Goal: Task Accomplishment & Management: Use online tool/utility

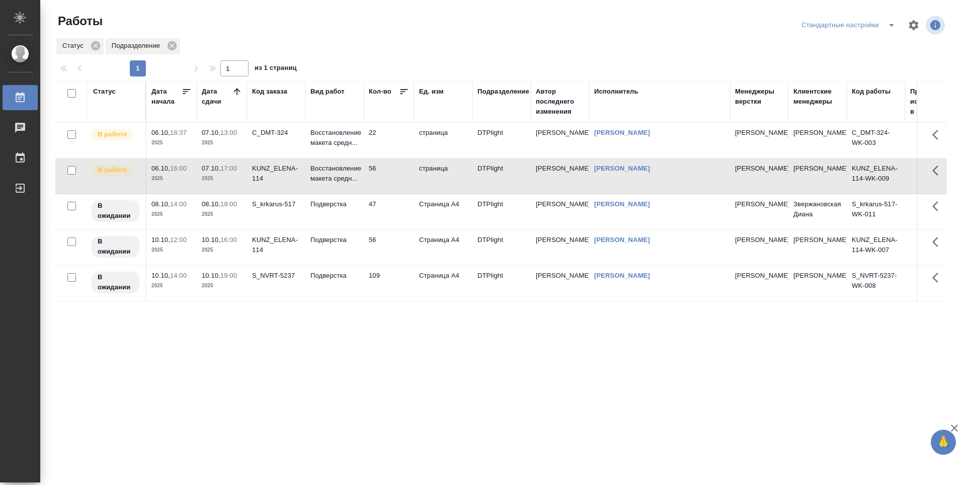
click at [265, 332] on div "Статус Дата начала Дата сдачи Код заказа Вид работ Кол-во Ед. изм Подразделение…" at bounding box center [500, 262] width 891 height 362
click at [389, 133] on td "22" at bounding box center [389, 140] width 50 height 35
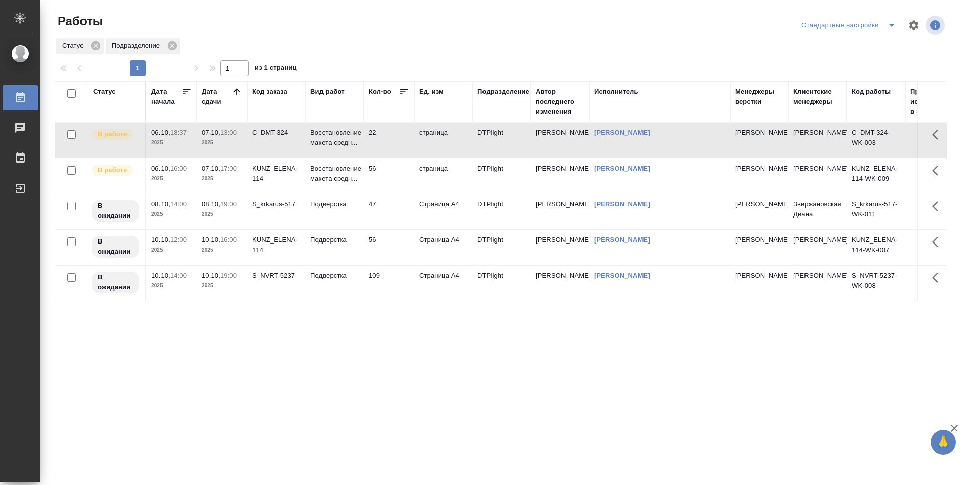
click at [391, 142] on td "22" at bounding box center [389, 140] width 50 height 35
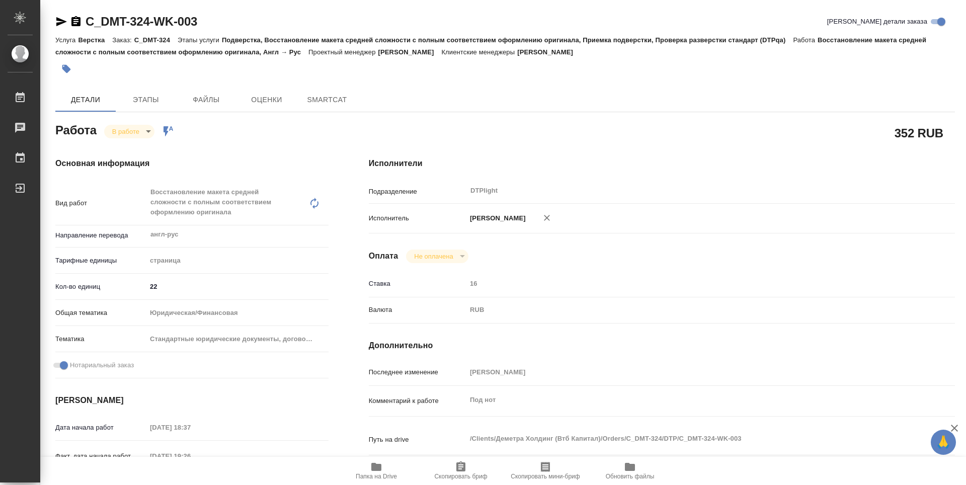
type textarea "x"
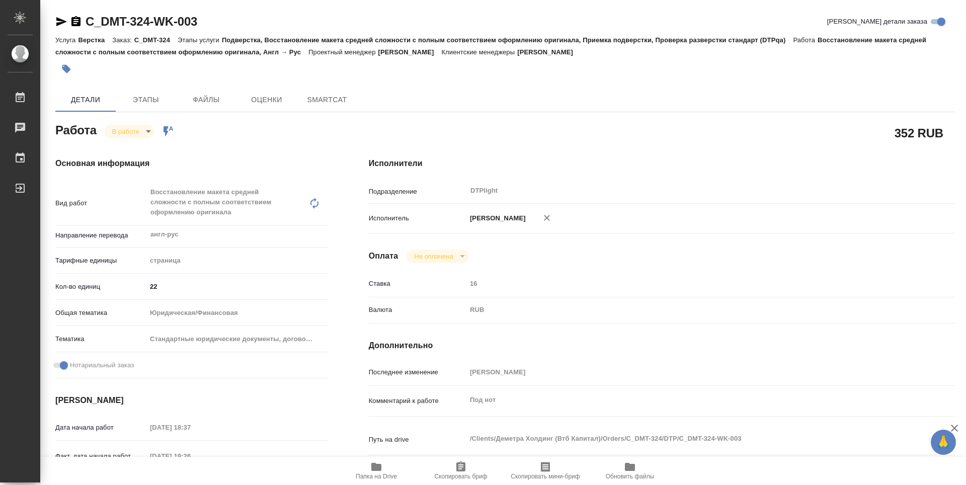
type textarea "x"
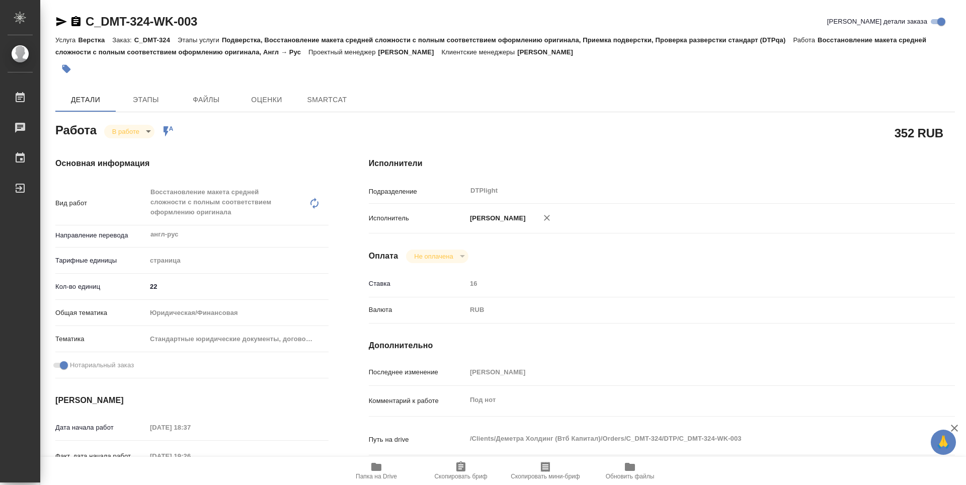
type textarea "x"
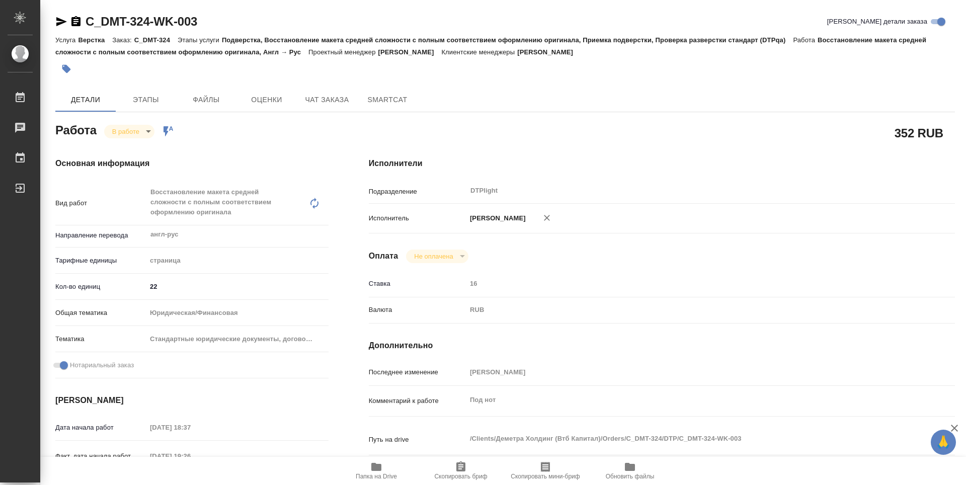
type textarea "x"
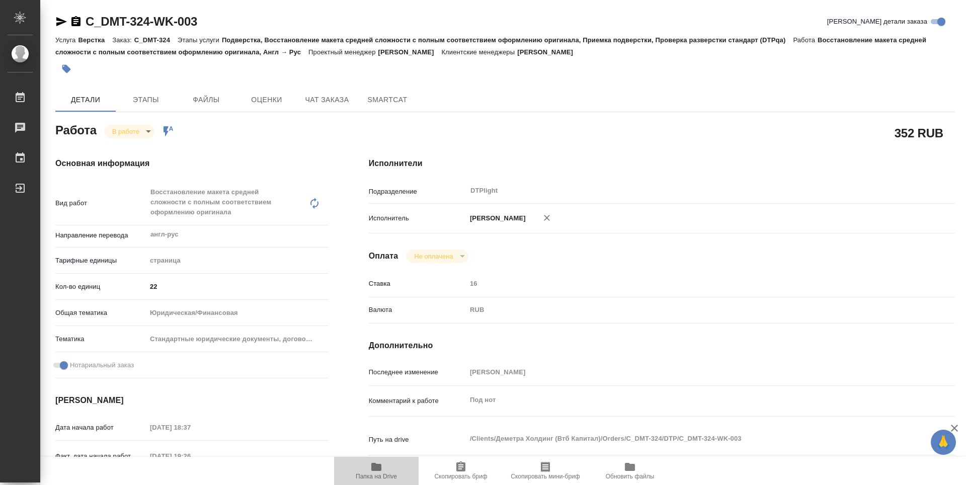
click at [388, 470] on span "Папка на Drive" at bounding box center [376, 470] width 72 height 19
type textarea "x"
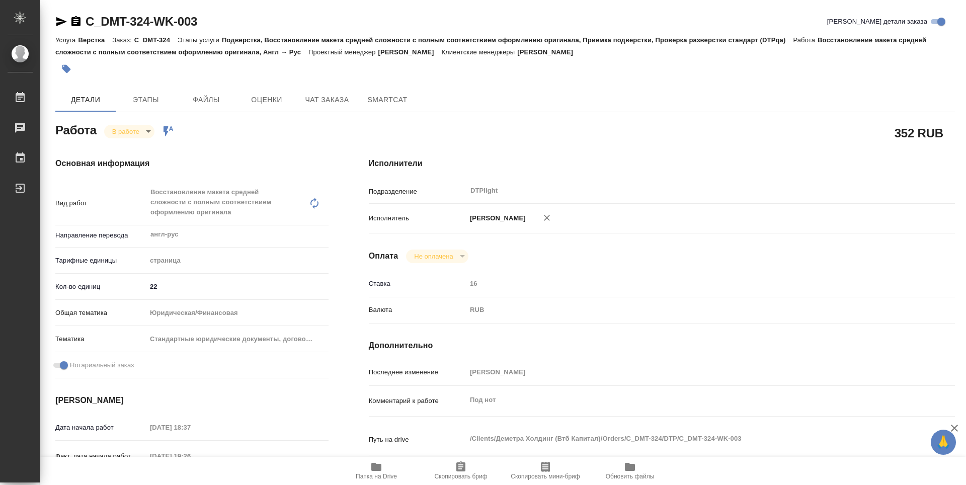
type textarea "x"
click at [72, 23] on icon "button" at bounding box center [75, 21] width 9 height 10
